Goal: Task Accomplishment & Management: Complete application form

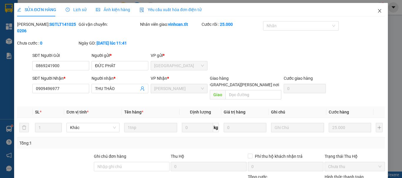
click at [375, 8] on span "Close" at bounding box center [379, 11] width 16 height 16
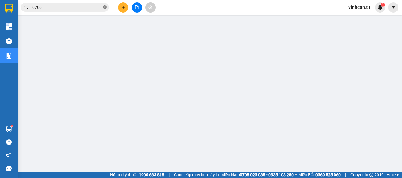
click at [103, 6] on icon "close-circle" at bounding box center [105, 7] width 4 height 4
click at [97, 8] on input "text" at bounding box center [66, 7] width 69 height 6
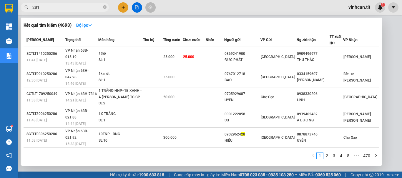
type input "2811"
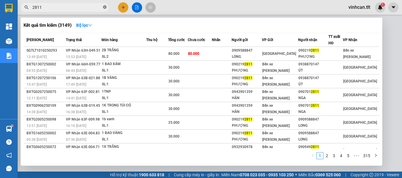
click at [103, 7] on icon "close-circle" at bounding box center [105, 7] width 4 height 4
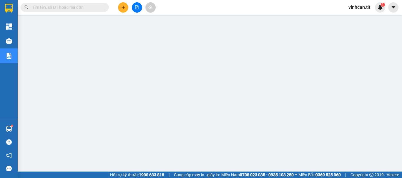
click at [89, 10] on input "text" at bounding box center [66, 7] width 69 height 6
click at [77, 6] on input "text" at bounding box center [66, 7] width 69 height 6
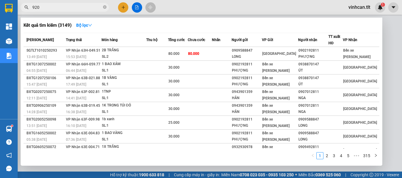
type input "9208"
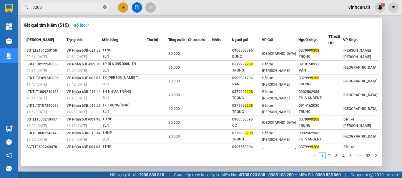
click at [104, 7] on icon "close-circle" at bounding box center [105, 7] width 4 height 4
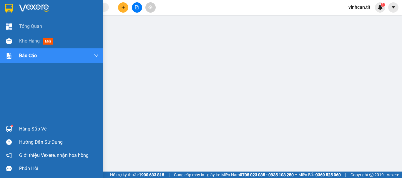
click at [26, 129] on div "Hàng sắp về" at bounding box center [58, 129] width 79 height 9
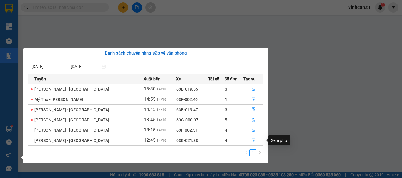
click at [251, 139] on icon "file-done" at bounding box center [253, 141] width 4 height 4
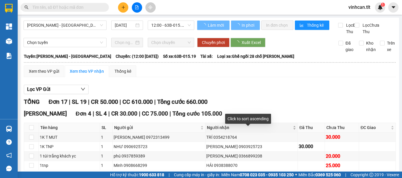
scroll to position [29, 0]
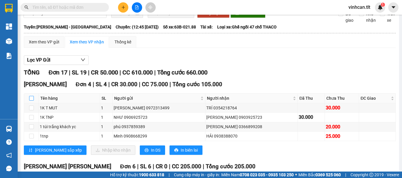
click at [31, 101] on input "checkbox" at bounding box center [31, 98] width 5 height 5
checkbox input "true"
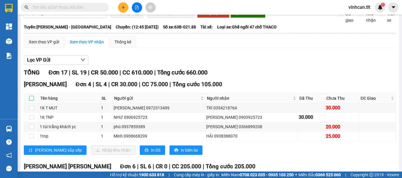
checkbox input "true"
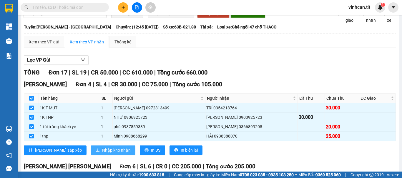
click at [91, 153] on button "Nhập kho nhận" at bounding box center [113, 150] width 44 height 9
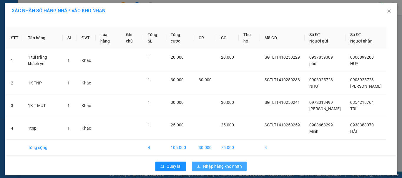
click at [206, 165] on span "Nhập hàng kho nhận" at bounding box center [222, 166] width 39 height 6
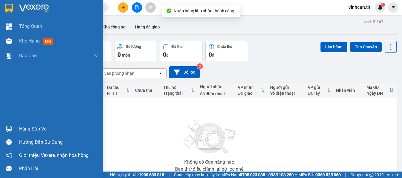
click at [24, 130] on div "Hàng sắp về" at bounding box center [58, 129] width 79 height 9
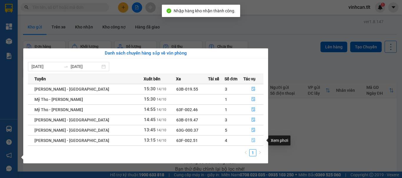
click at [251, 143] on icon "file-done" at bounding box center [253, 140] width 4 height 4
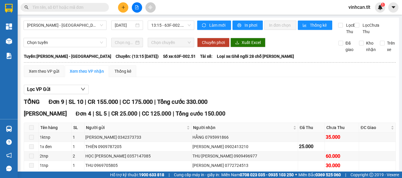
scroll to position [29, 0]
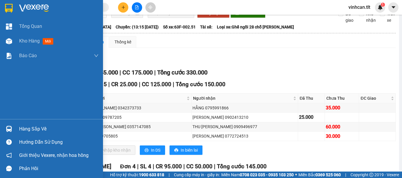
drag, startPoint x: 23, startPoint y: 126, endPoint x: 28, endPoint y: 128, distance: 4.7
click at [26, 127] on div "Hàng sắp về" at bounding box center [58, 129] width 79 height 9
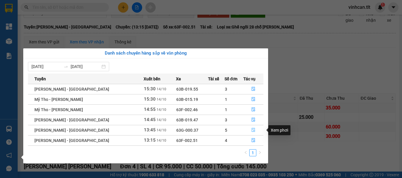
click at [251, 132] on icon "file-done" at bounding box center [253, 130] width 4 height 4
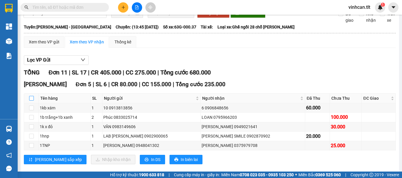
click at [31, 101] on input "checkbox" at bounding box center [31, 98] width 5 height 5
checkbox input "true"
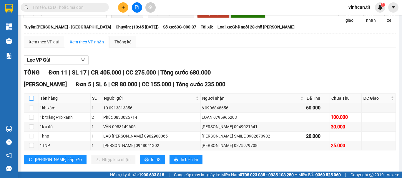
checkbox input "true"
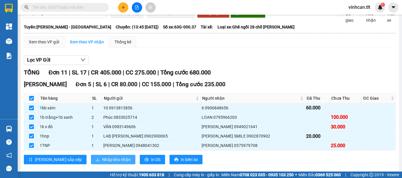
click at [91, 162] on button "Nhập kho nhận" at bounding box center [113, 159] width 44 height 9
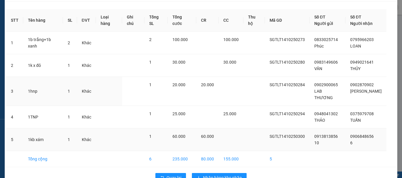
scroll to position [27, 0]
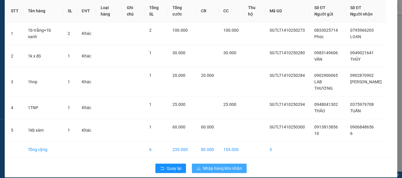
click at [211, 166] on span "Nhập hàng kho nhận" at bounding box center [222, 169] width 39 height 6
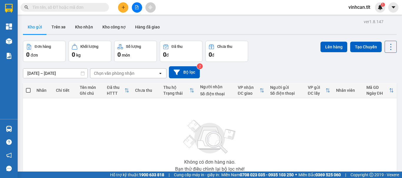
click at [80, 8] on input "text" at bounding box center [66, 7] width 69 height 6
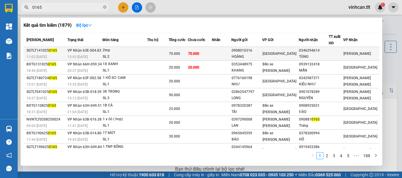
type input "0165"
click at [248, 50] on div "0908010316" at bounding box center [246, 51] width 30 height 6
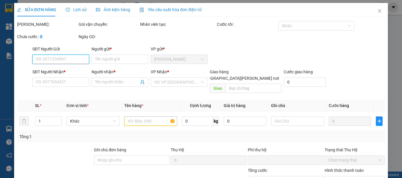
type input "0908010316"
type input "HOÀNG"
type input "0346294614"
type input "TÙNG"
type input "0"
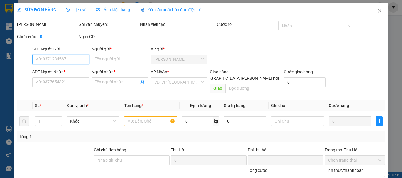
type input "70.000"
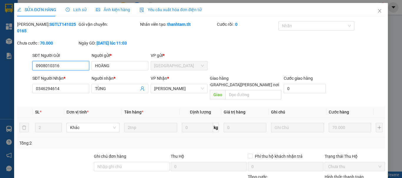
scroll to position [40, 0]
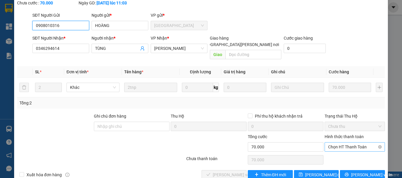
click at [328, 143] on span "Chọn HT Thanh Toán" at bounding box center [354, 147] width 53 height 9
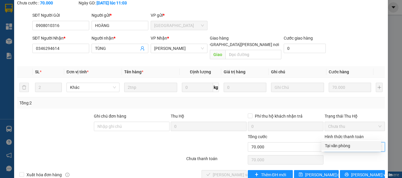
click at [331, 145] on div "Tại văn phòng" at bounding box center [351, 146] width 53 height 6
type input "0"
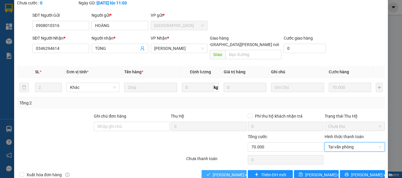
click at [226, 172] on span "[PERSON_NAME] và [PERSON_NAME] hàng" at bounding box center [252, 175] width 79 height 6
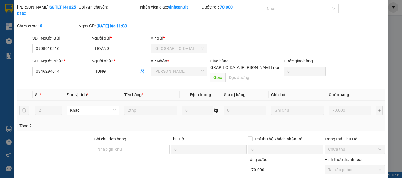
scroll to position [0, 0]
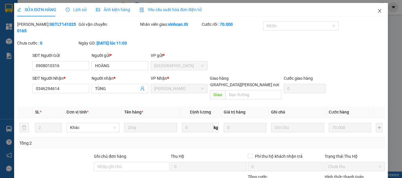
click at [377, 10] on icon "close" at bounding box center [379, 11] width 5 height 5
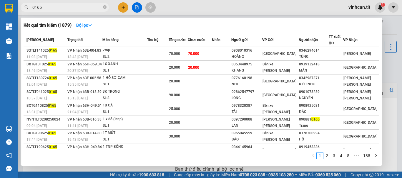
click at [102, 7] on span "0165" at bounding box center [65, 7] width 88 height 9
click at [105, 7] on icon "close-circle" at bounding box center [105, 7] width 4 height 4
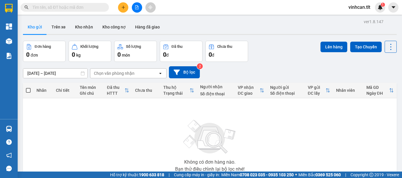
click at [92, 7] on input "text" at bounding box center [66, 7] width 69 height 6
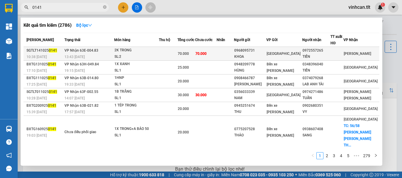
type input "0141"
click at [259, 50] on div "0968095731" at bounding box center [249, 51] width 31 height 6
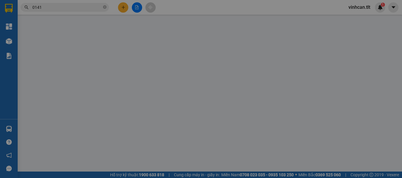
type input "0968095731"
type input "KHOA"
type input "0972557265"
type input "TIẾN"
type input "0"
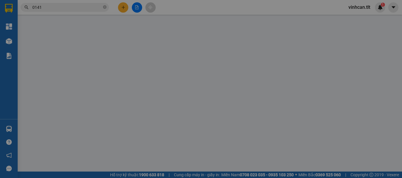
type input "70.000"
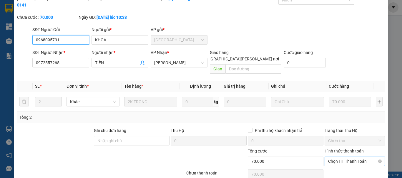
scroll to position [40, 0]
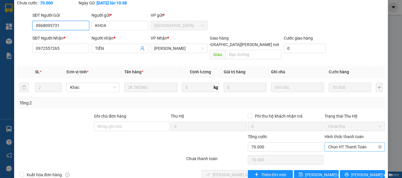
click at [333, 143] on span "Chọn HT Thanh Toán" at bounding box center [354, 147] width 53 height 9
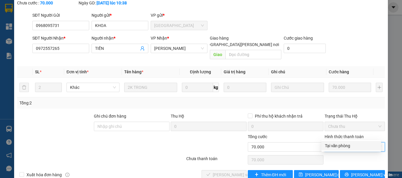
click at [333, 144] on div "Tại văn phòng" at bounding box center [351, 146] width 53 height 6
type input "0"
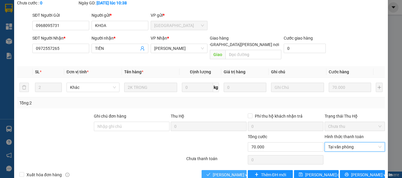
click at [233, 172] on span "[PERSON_NAME] và [PERSON_NAME] hàng" at bounding box center [252, 175] width 79 height 6
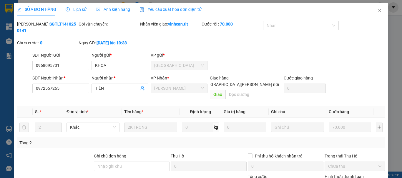
scroll to position [0, 0]
click at [377, 11] on icon "close" at bounding box center [379, 11] width 5 height 5
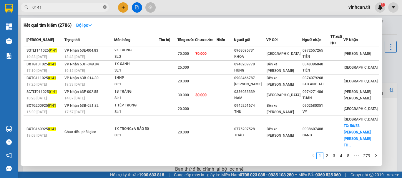
click at [105, 7] on icon "close-circle" at bounding box center [105, 7] width 4 height 4
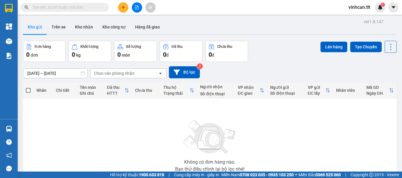
click at [98, 7] on input "text" at bounding box center [66, 7] width 69 height 6
type input "8"
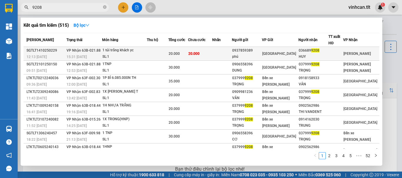
type input "9208"
click at [259, 50] on div "0937859389" at bounding box center [246, 51] width 29 height 6
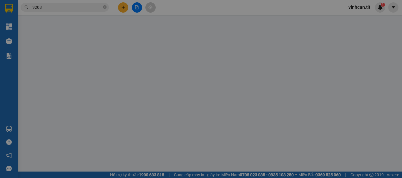
type input "0937859389"
type input "phú"
type input "0366899208"
type input "HUY"
type input "0"
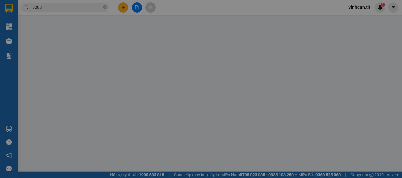
type input "20.000"
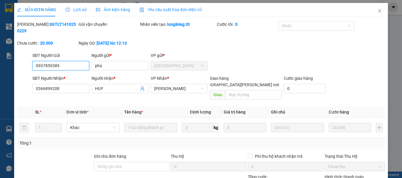
scroll to position [40, 0]
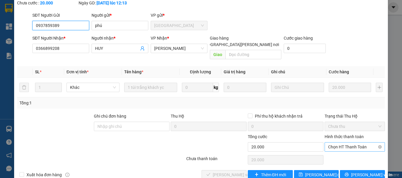
click at [331, 143] on span "Chọn HT Thanh Toán" at bounding box center [354, 147] width 53 height 9
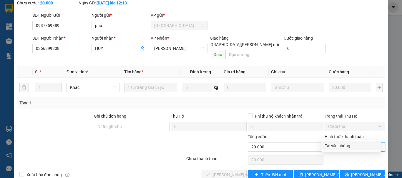
click at [334, 144] on div "Tại văn phòng" at bounding box center [351, 146] width 53 height 6
type input "0"
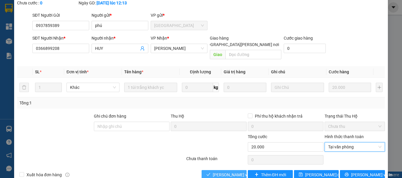
click at [235, 172] on span "[PERSON_NAME] và [PERSON_NAME] hàng" at bounding box center [252, 175] width 79 height 6
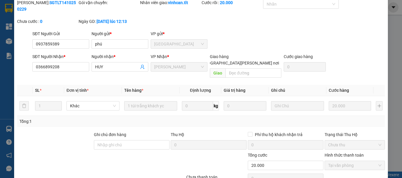
scroll to position [0, 0]
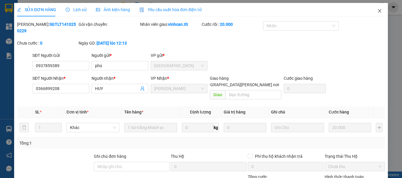
click at [377, 11] on icon "close" at bounding box center [379, 11] width 5 height 5
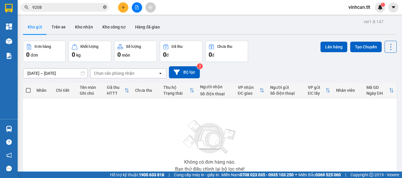
click at [106, 6] on icon "close-circle" at bounding box center [105, 7] width 4 height 4
click at [98, 6] on input "text" at bounding box center [66, 7] width 69 height 6
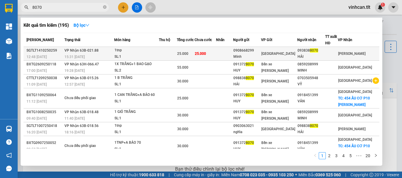
type input "8070"
click at [255, 52] on div "0908668299" at bounding box center [246, 51] width 27 height 6
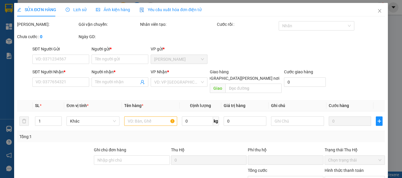
type input "0908668299"
type input "Minh"
type input "0938388070"
type input "HẢI"
type input "0"
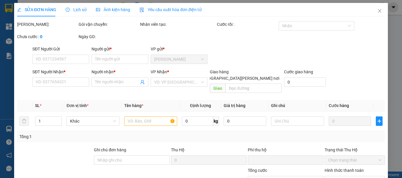
type input "25.000"
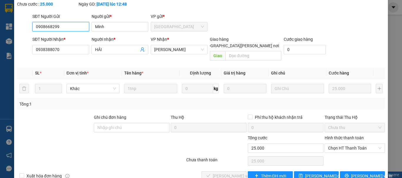
scroll to position [40, 0]
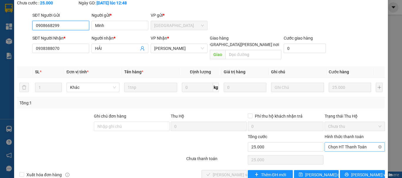
click at [332, 143] on span "Chọn HT Thanh Toán" at bounding box center [354, 147] width 53 height 9
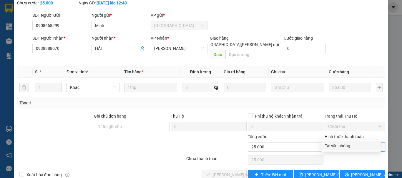
click at [331, 145] on div "Tại văn phòng" at bounding box center [351, 146] width 53 height 6
type input "0"
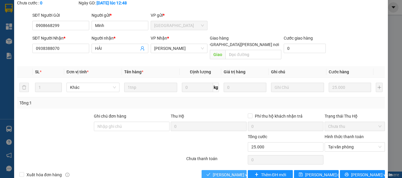
click at [230, 172] on span "[PERSON_NAME] và [PERSON_NAME] hàng" at bounding box center [252, 175] width 79 height 6
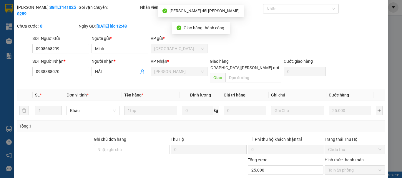
scroll to position [0, 0]
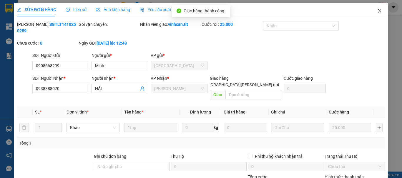
click at [377, 10] on icon "close" at bounding box center [379, 11] width 5 height 5
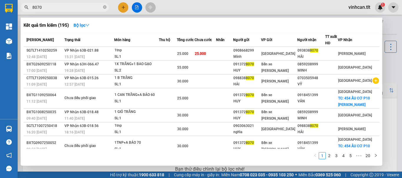
click at [106, 6] on icon "close-circle" at bounding box center [105, 7] width 4 height 4
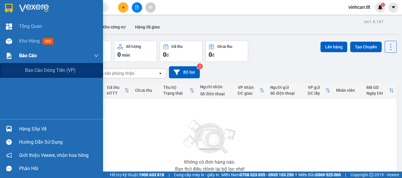
click at [20, 56] on span "Báo cáo" at bounding box center [28, 55] width 18 height 7
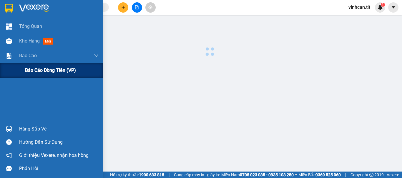
click at [43, 72] on span "Báo cáo dòng tiền (VP)" at bounding box center [50, 70] width 51 height 7
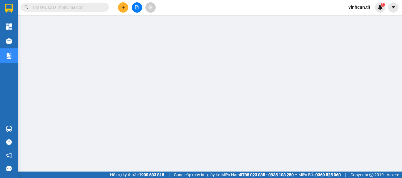
click at [83, 7] on input "text" at bounding box center [66, 7] width 69 height 6
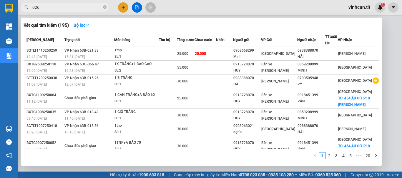
type input "0268"
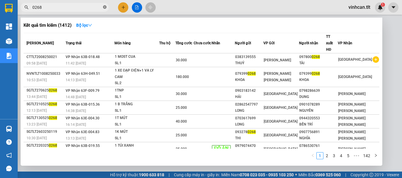
click at [105, 6] on icon "close-circle" at bounding box center [105, 7] width 4 height 4
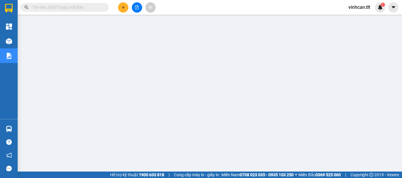
click at [96, 5] on input "text" at bounding box center [66, 7] width 69 height 6
click at [86, 9] on input "text" at bounding box center [66, 7] width 69 height 6
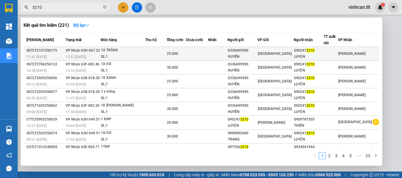
type input "3210"
click at [251, 51] on div "0336699590" at bounding box center [242, 51] width 29 height 6
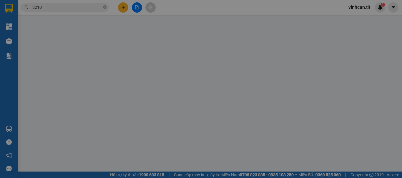
type input "0336699590"
type input "HUYỀN"
type input "0902413210"
type input "LUYỆN"
type input "0"
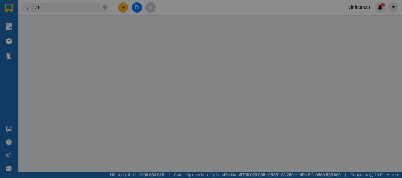
type input "25.000"
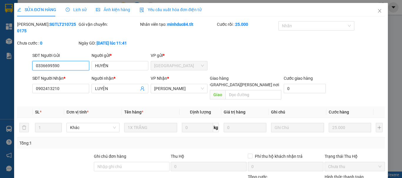
scroll to position [40, 0]
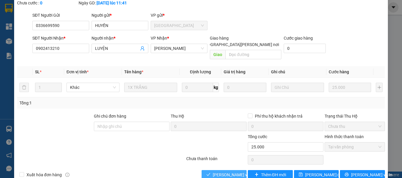
click at [228, 172] on span "[PERSON_NAME] và [PERSON_NAME] hàng" at bounding box center [252, 175] width 79 height 6
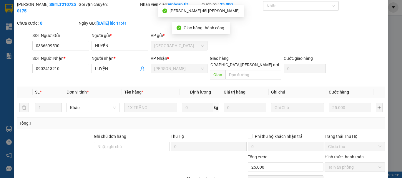
scroll to position [0, 0]
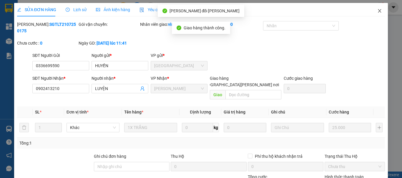
click at [377, 9] on icon "close" at bounding box center [379, 11] width 5 height 5
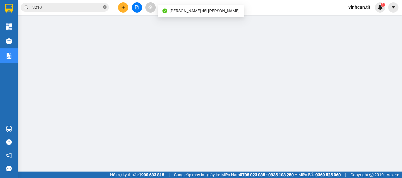
click at [104, 8] on icon "close-circle" at bounding box center [105, 7] width 4 height 4
click at [95, 6] on input "text" at bounding box center [66, 7] width 69 height 6
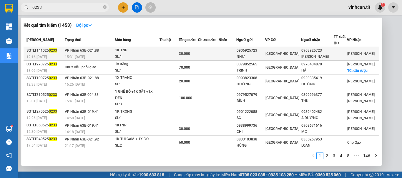
type input "0233"
click at [258, 51] on div "0906925723" at bounding box center [250, 51] width 28 height 6
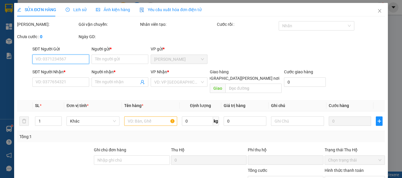
type input "0906925723"
type input "NHƯ"
type input "0903925723"
type input "[PERSON_NAME]"
type input "0"
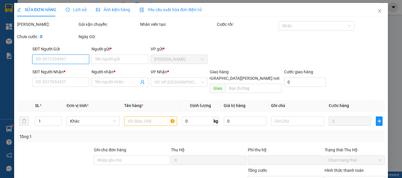
type input "30.000"
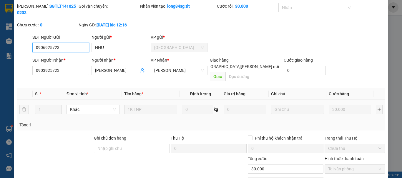
scroll to position [40, 0]
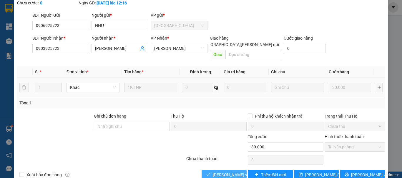
click at [237, 172] on span "[PERSON_NAME] và [PERSON_NAME] hàng" at bounding box center [252, 175] width 79 height 6
